Goal: Task Accomplishment & Management: Use online tool/utility

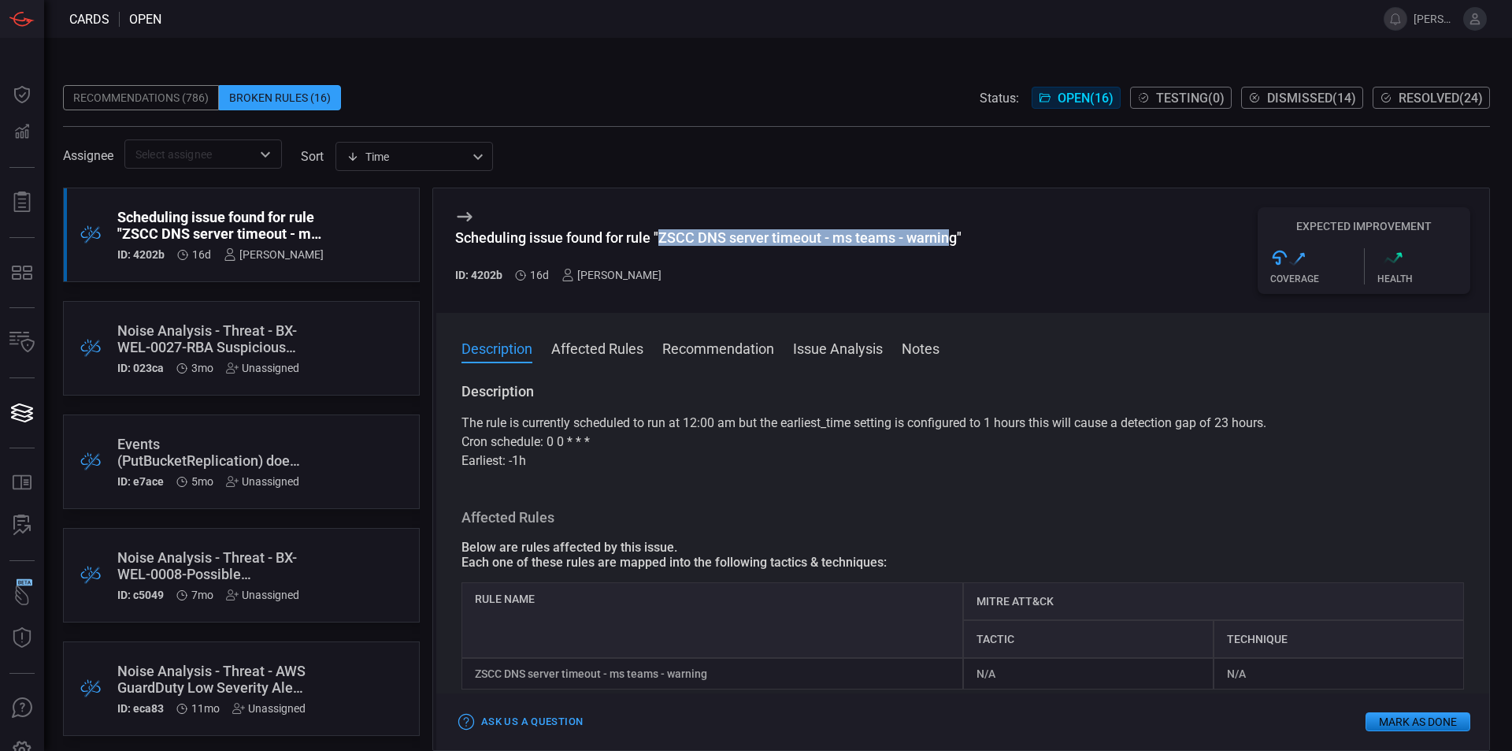
drag, startPoint x: 665, startPoint y: 233, endPoint x: 953, endPoint y: 239, distance: 288.4
click at [953, 239] on div "Scheduling issue found for rule "ZSCC DNS server timeout - ms teams - warning"" at bounding box center [708, 237] width 507 height 17
copy div "ZSCC DNS server timeout - ms teams - warnin"
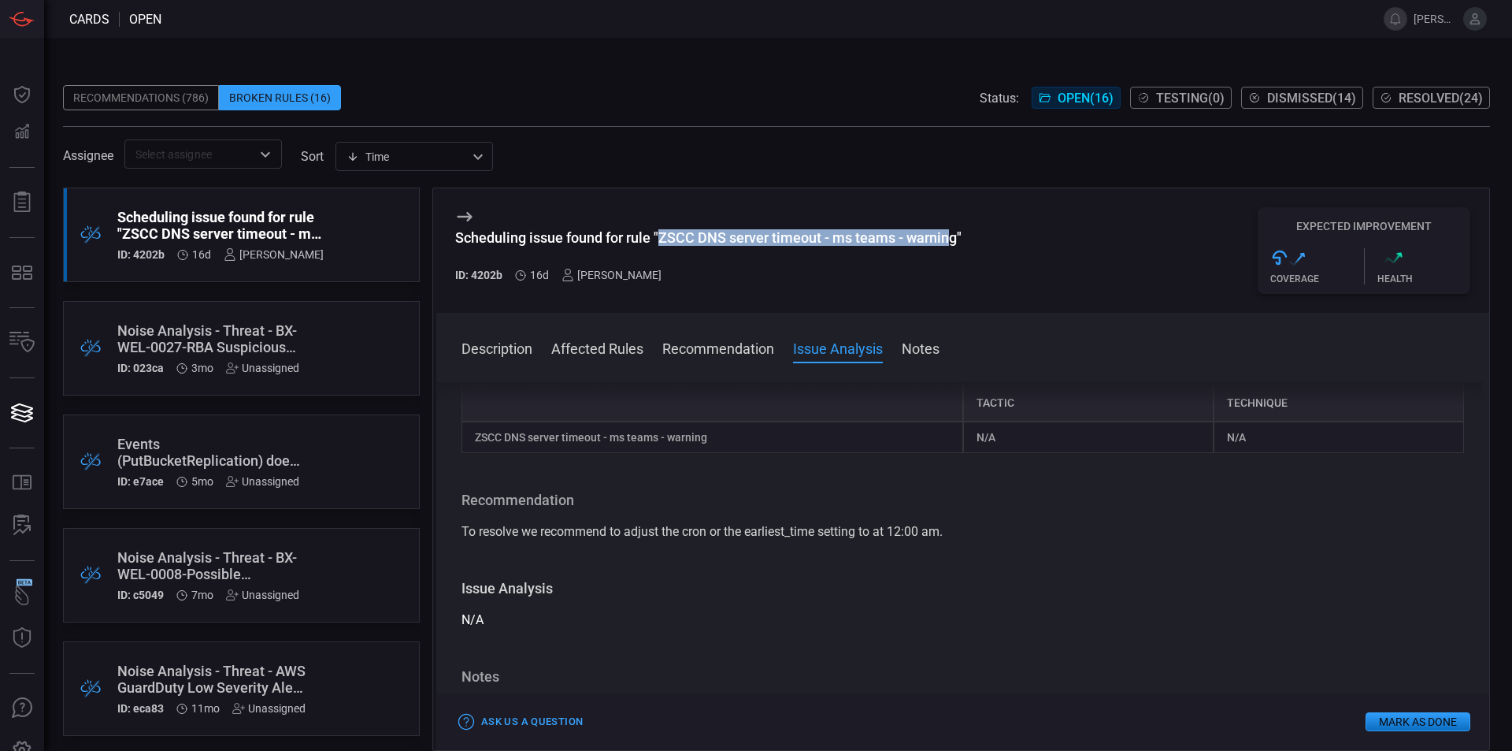
scroll to position [370, 0]
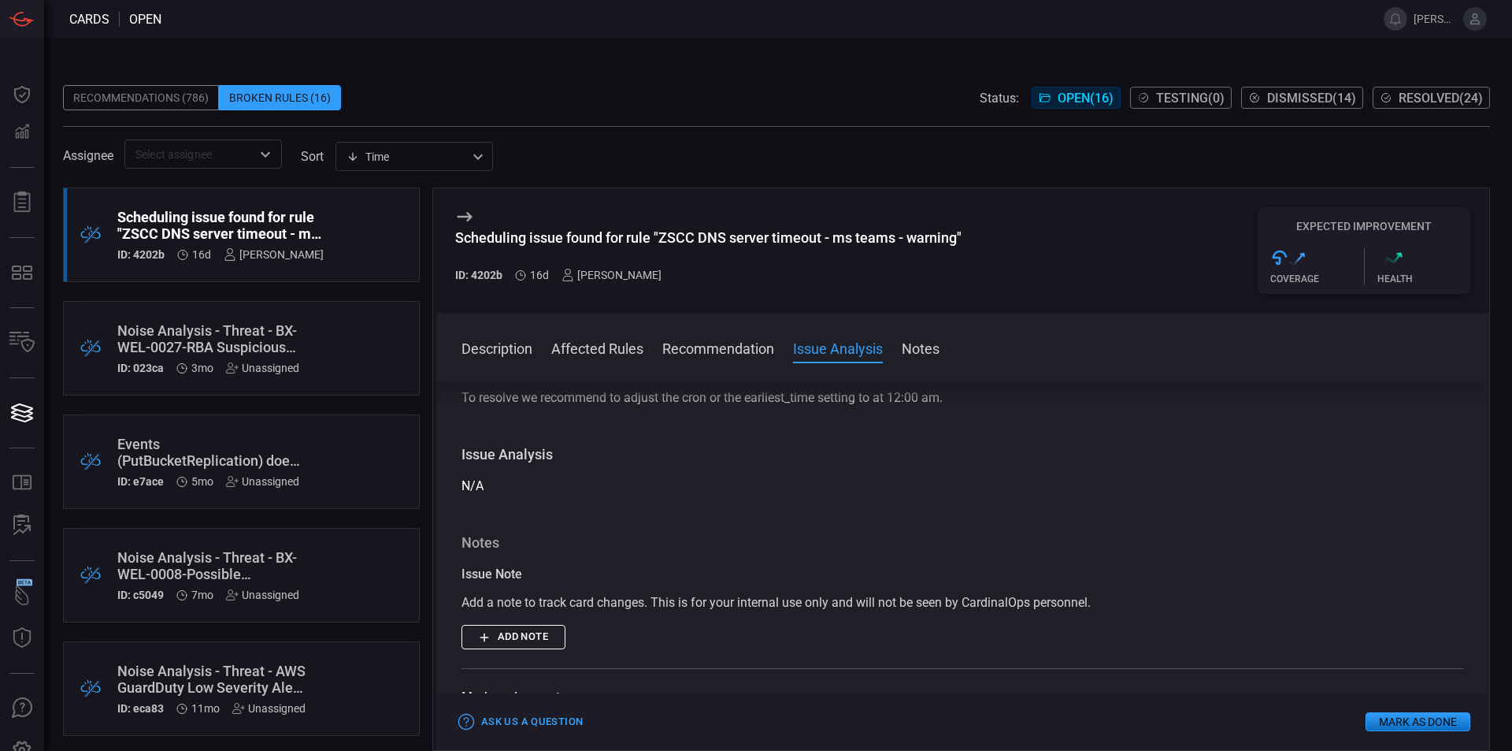
click at [766, 91] on div "Recommendations (786) Broken Rules (16) Status: Open ( 16 ) Testing ( 0 ) Dismi…" at bounding box center [776, 97] width 1427 height 25
click at [1403, 722] on button "Mark as Done" at bounding box center [1418, 721] width 105 height 19
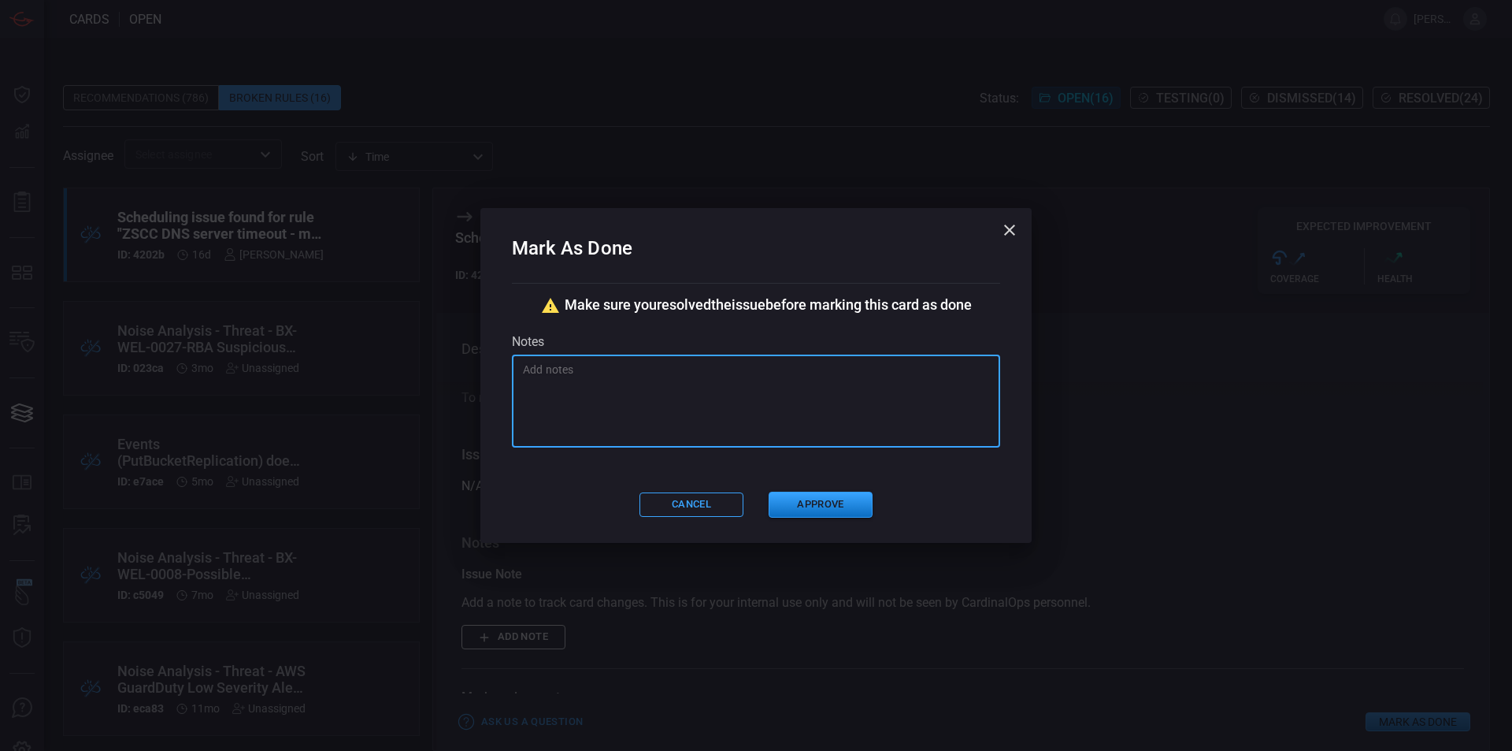
click at [599, 396] on textarea at bounding box center [756, 401] width 466 height 79
type textarea "The scheduling issue identified is updated."
click at [796, 510] on button "Approve" at bounding box center [821, 505] width 104 height 26
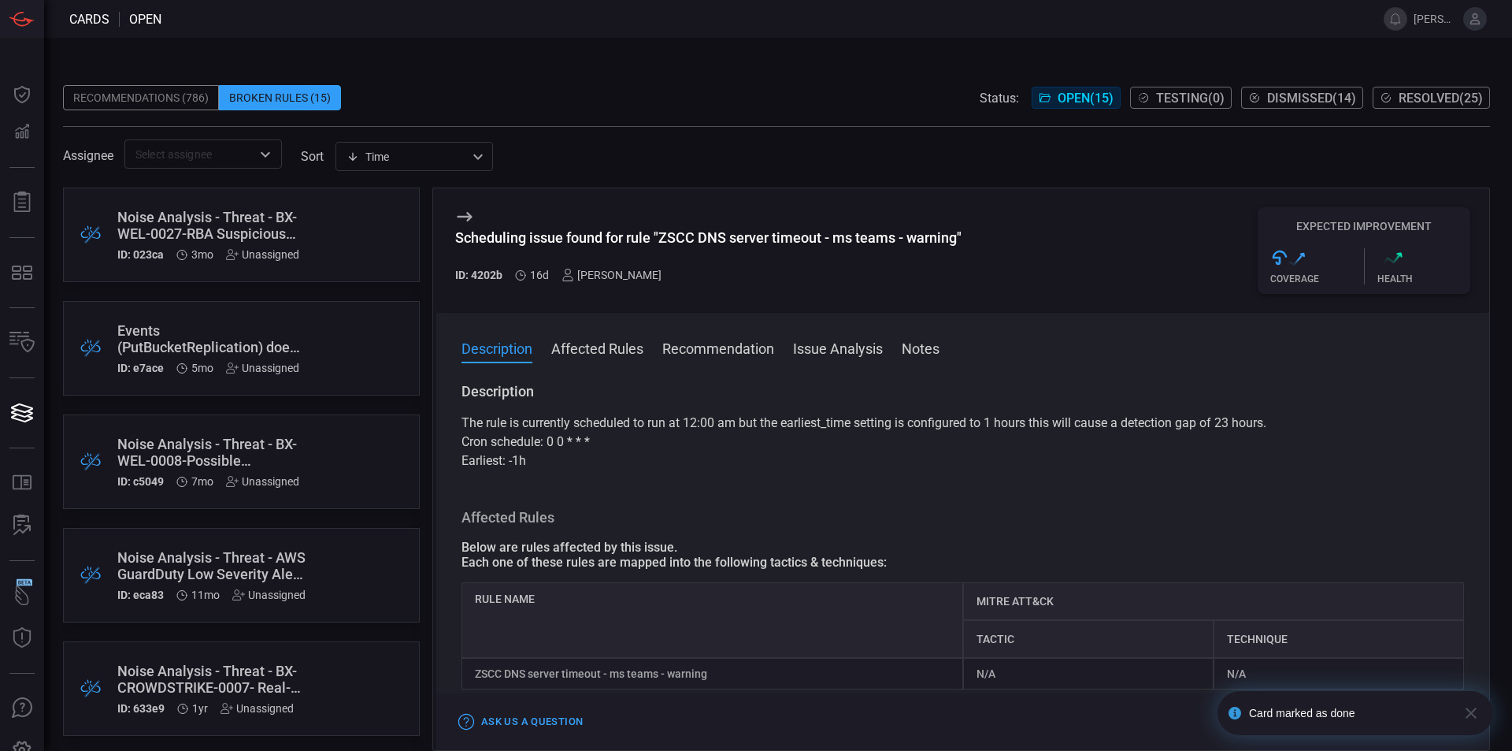
click at [1257, 38] on div "Recommendations (786) Broken Rules (15) Status: Open ( 15 ) Testing ( 0 ) Dismi…" at bounding box center [778, 394] width 1468 height 713
click at [1238, 174] on span at bounding box center [776, 178] width 1427 height 19
click at [1237, 30] on span at bounding box center [763, 19] width 1204 height 38
click at [973, 358] on span at bounding box center [962, 369] width 1053 height 25
drag, startPoint x: 1509, startPoint y: 362, endPoint x: 1505, endPoint y: 198, distance: 163.9
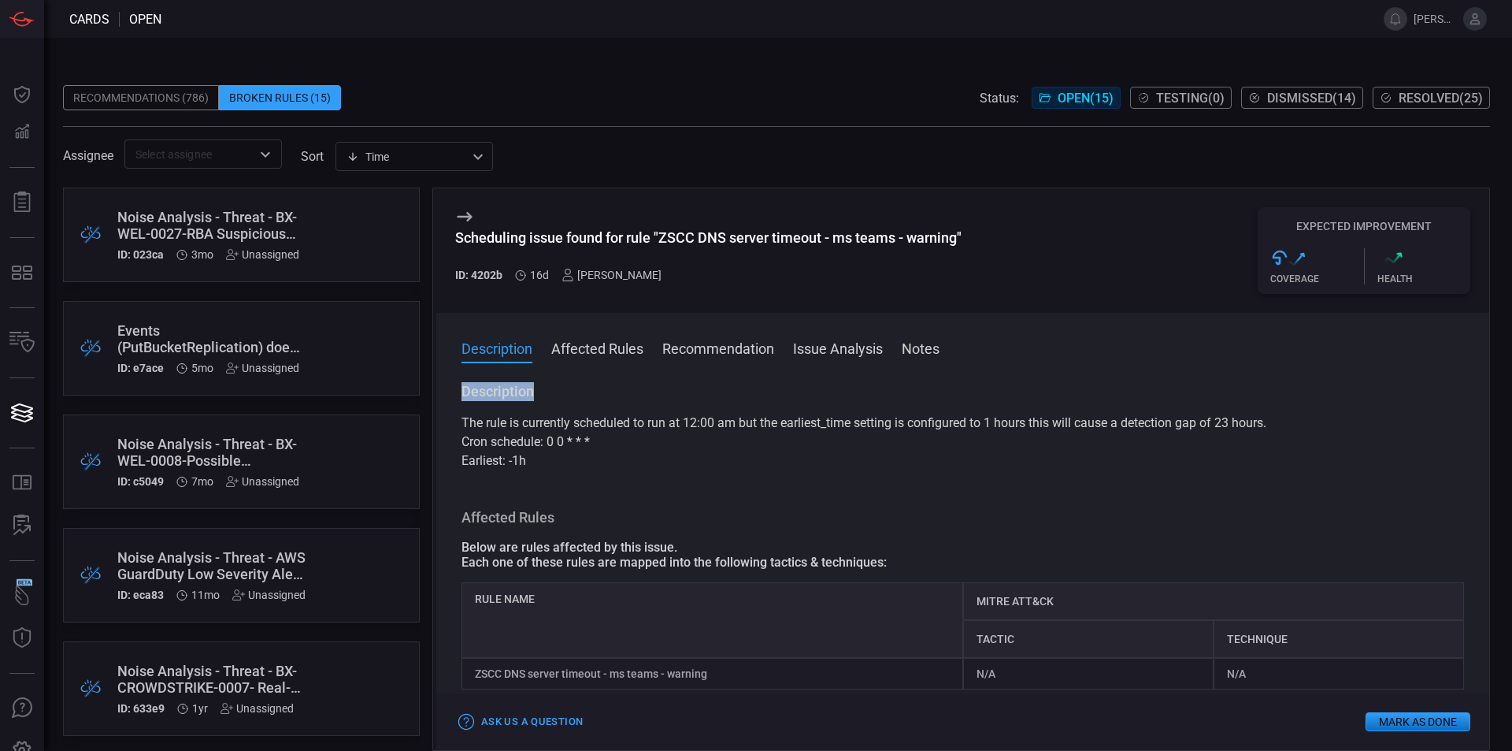
click at [1510, 219] on div "Recommendations (786) Broken Rules (15) Status: Open ( 15 ) Testing ( 0 ) Dismi…" at bounding box center [778, 394] width 1468 height 713
click at [1505, 198] on div "Recommendations (786) Broken Rules (15) Status: Open ( 15 ) Testing ( 0 ) Dismi…" at bounding box center [778, 394] width 1468 height 713
